Goal: Check status: Verify the current state of an ongoing process or item

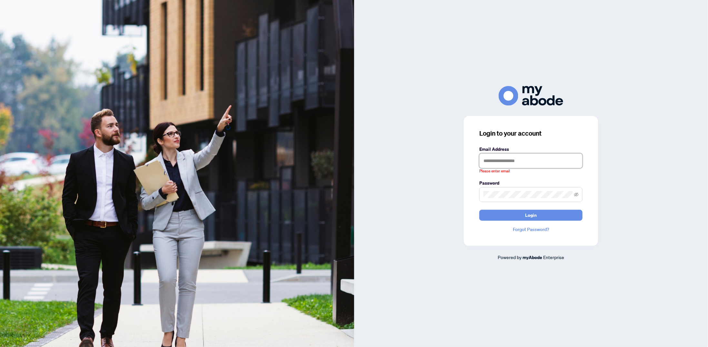
type input "**********"
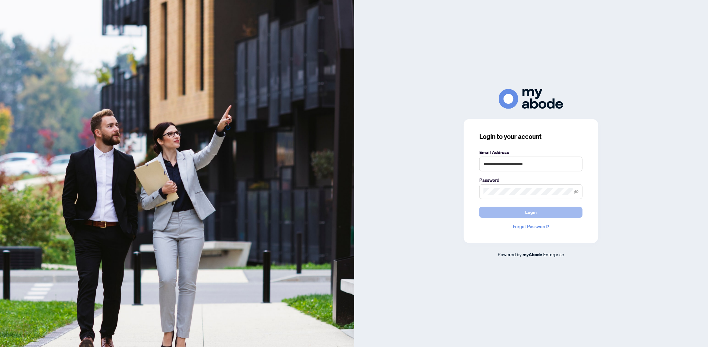
click at [547, 216] on button "Login" at bounding box center [530, 212] width 103 height 11
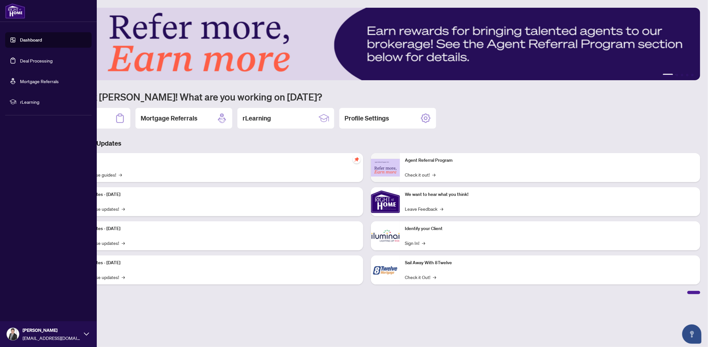
click at [34, 59] on link "Deal Processing" at bounding box center [36, 61] width 33 height 6
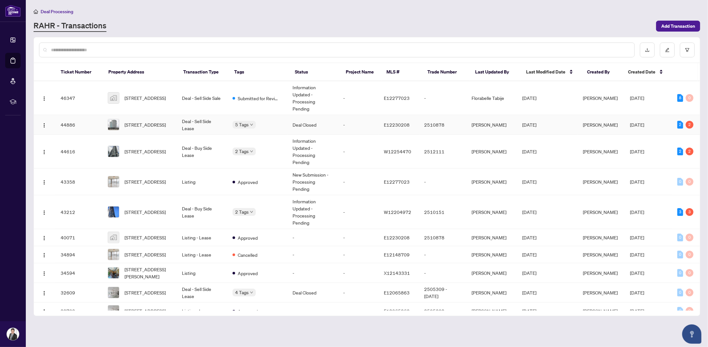
click at [301, 115] on td "Deal Closed" at bounding box center [313, 125] width 51 height 20
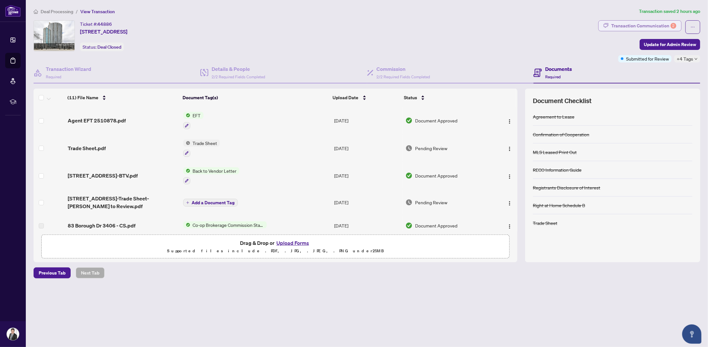
click at [653, 21] on div "Transaction Communication 2" at bounding box center [643, 26] width 65 height 10
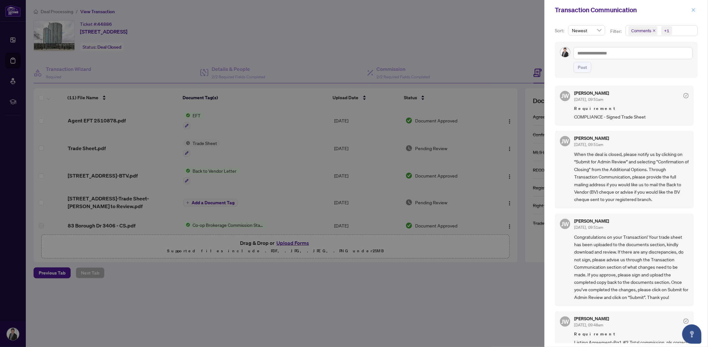
click at [693, 8] on icon "close" at bounding box center [693, 10] width 5 height 5
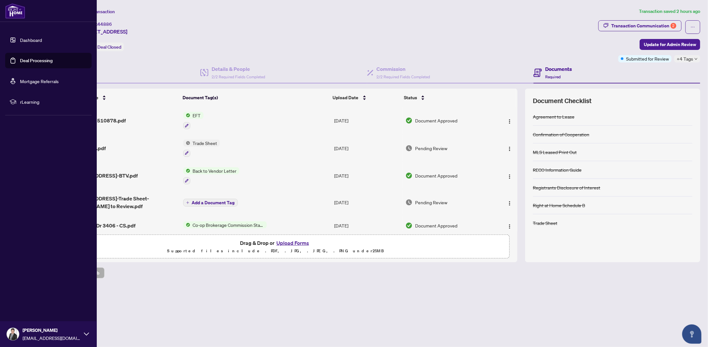
click at [30, 62] on link "Deal Processing" at bounding box center [36, 61] width 33 height 6
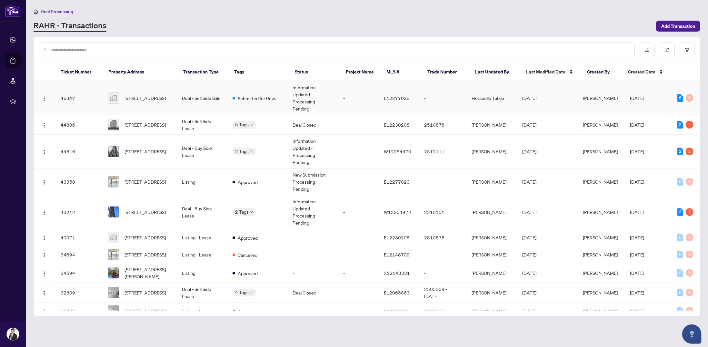
click at [315, 94] on td "Information Updated - Processing Pending" at bounding box center [313, 98] width 51 height 34
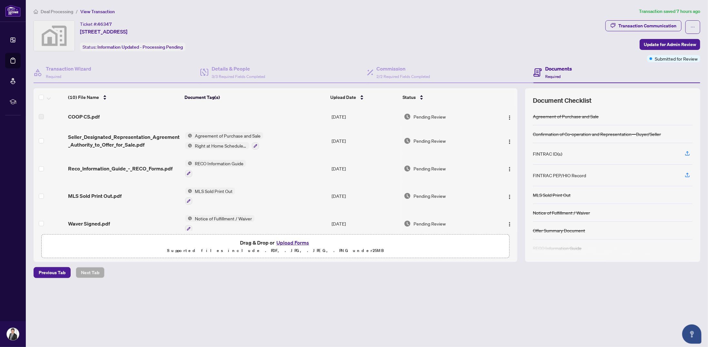
scroll to position [130, 0]
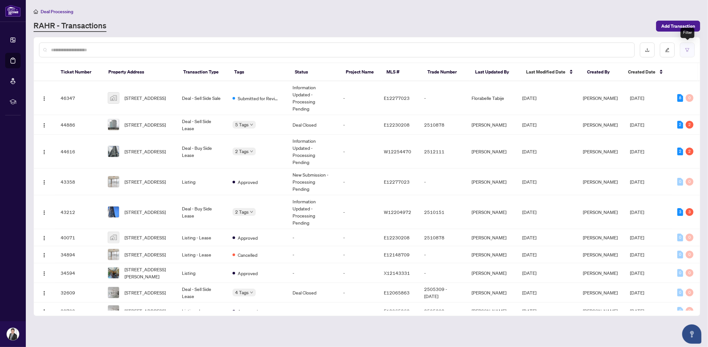
click at [688, 50] on icon "filter" at bounding box center [687, 50] width 5 height 5
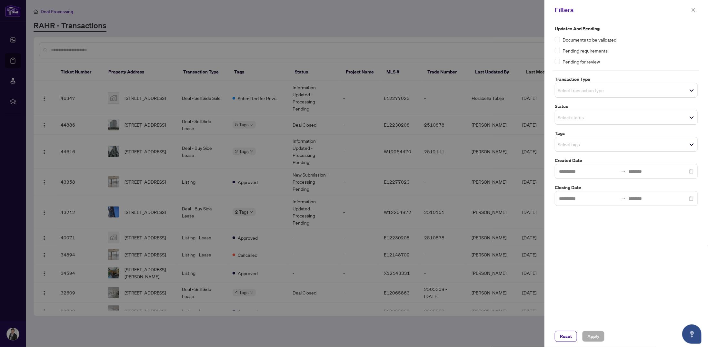
click at [691, 120] on span "Select status" at bounding box center [626, 117] width 142 height 9
click at [696, 10] on button "button" at bounding box center [693, 10] width 8 height 8
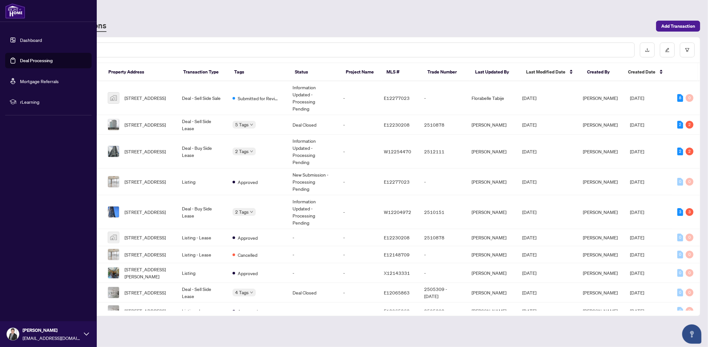
click at [38, 63] on link "Deal Processing" at bounding box center [36, 61] width 33 height 6
